Goal: Transaction & Acquisition: Purchase product/service

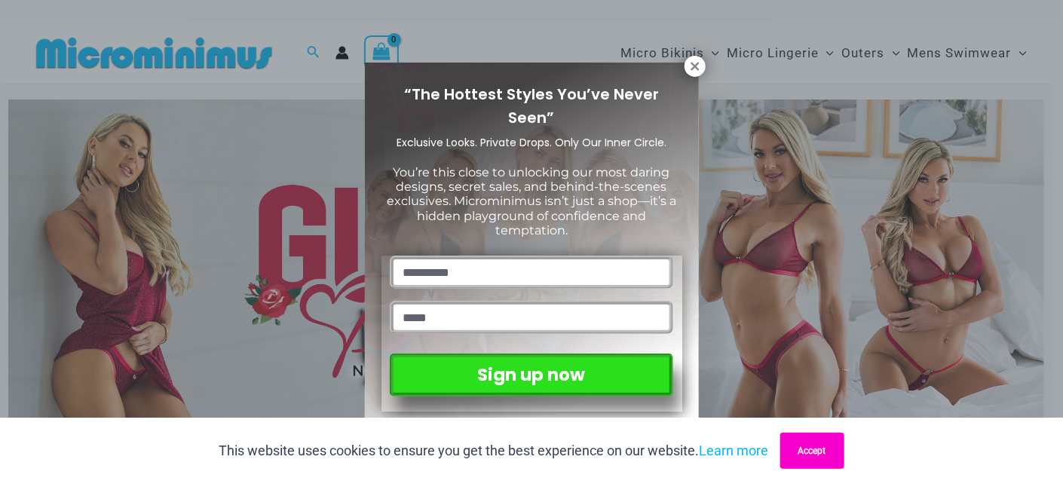
click at [804, 441] on button "Accept" at bounding box center [812, 451] width 64 height 36
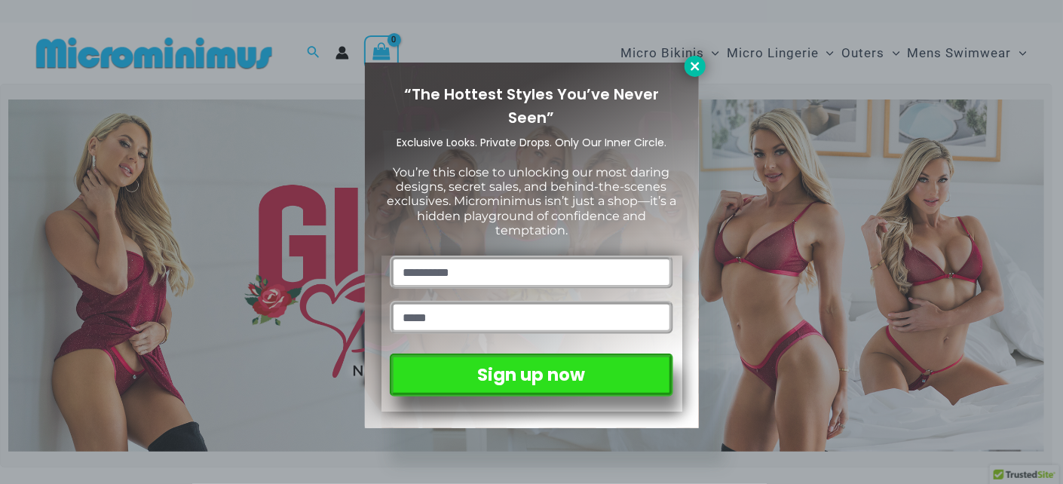
click at [690, 70] on icon at bounding box center [695, 67] width 14 height 14
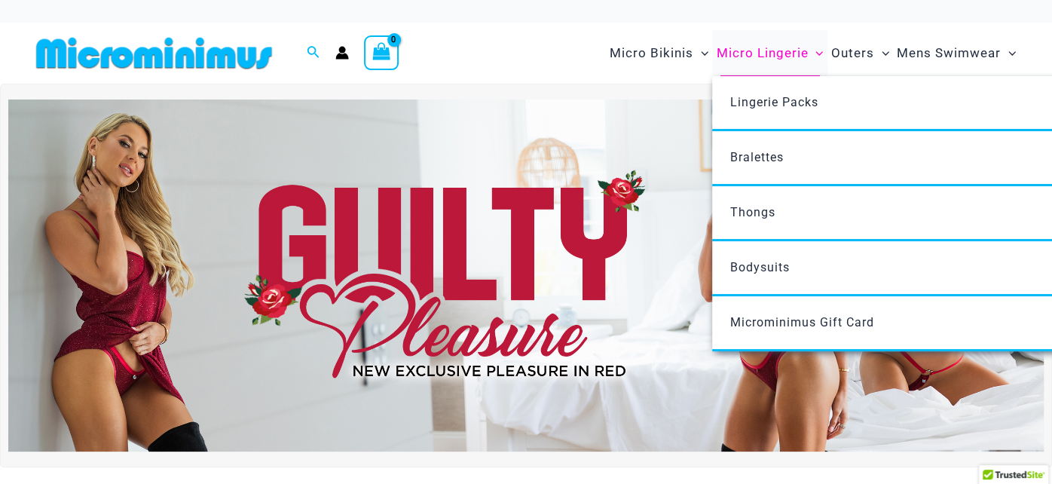
click at [740, 52] on span "Micro Lingerie" at bounding box center [762, 53] width 92 height 38
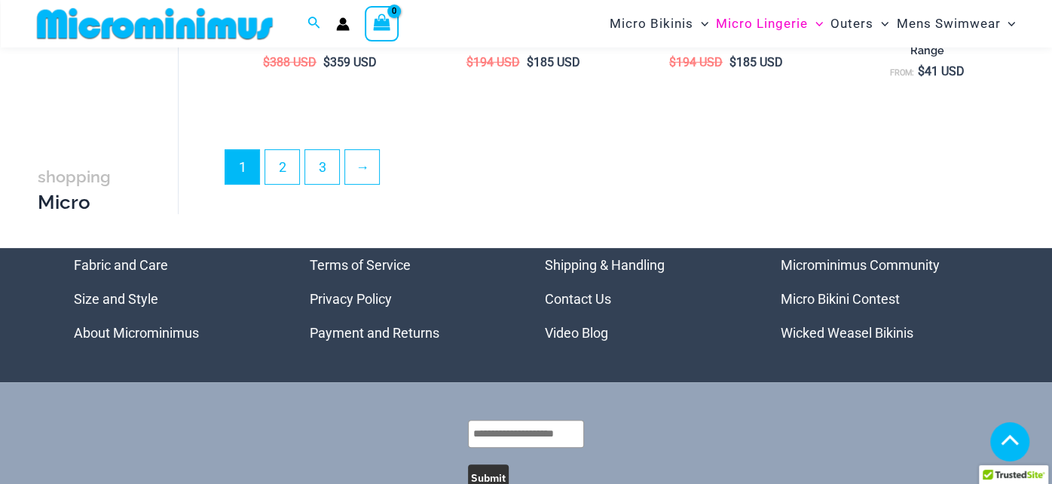
scroll to position [3613, 0]
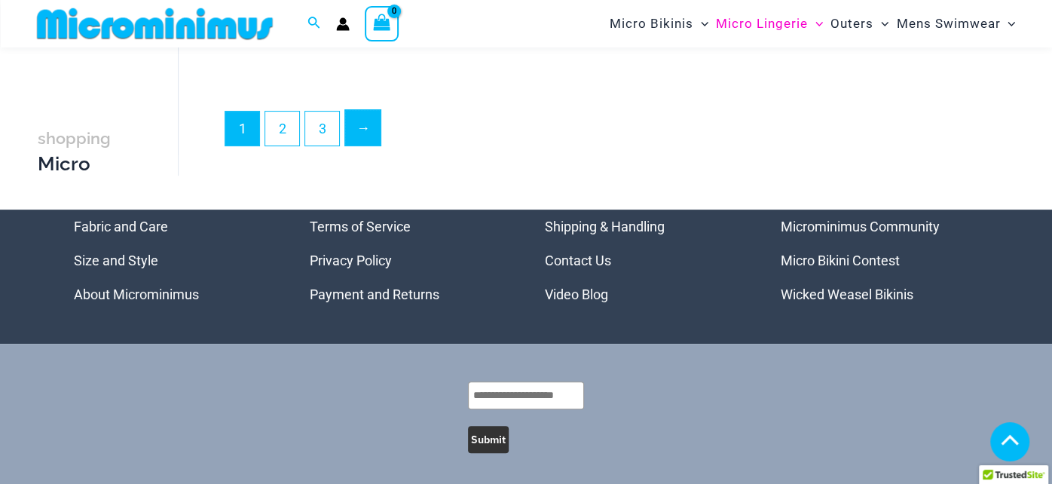
click at [357, 131] on link "→" at bounding box center [362, 127] width 35 height 35
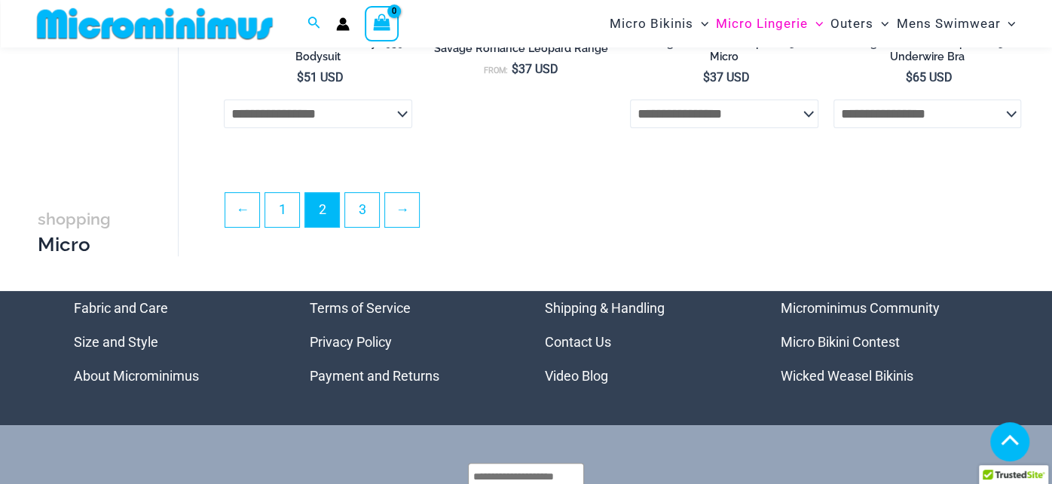
scroll to position [3503, 0]
